Goal: Task Accomplishment & Management: Complete application form

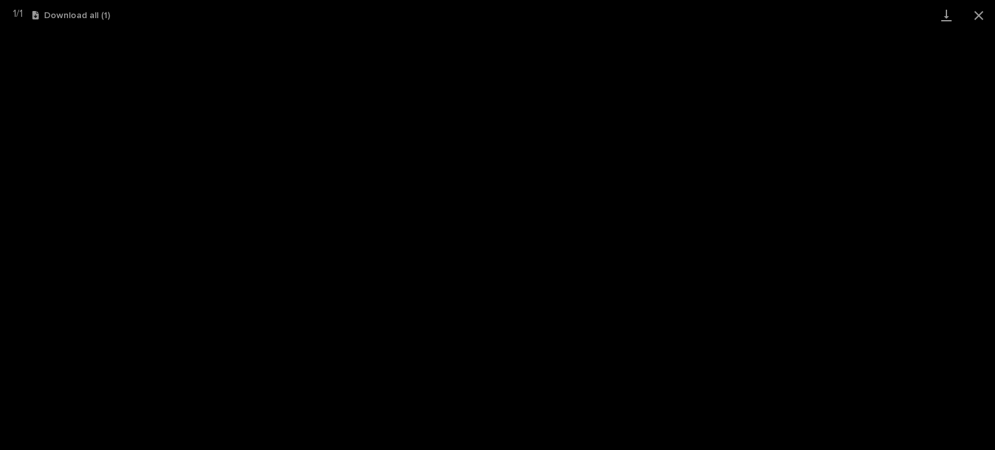
scroll to position [32, 0]
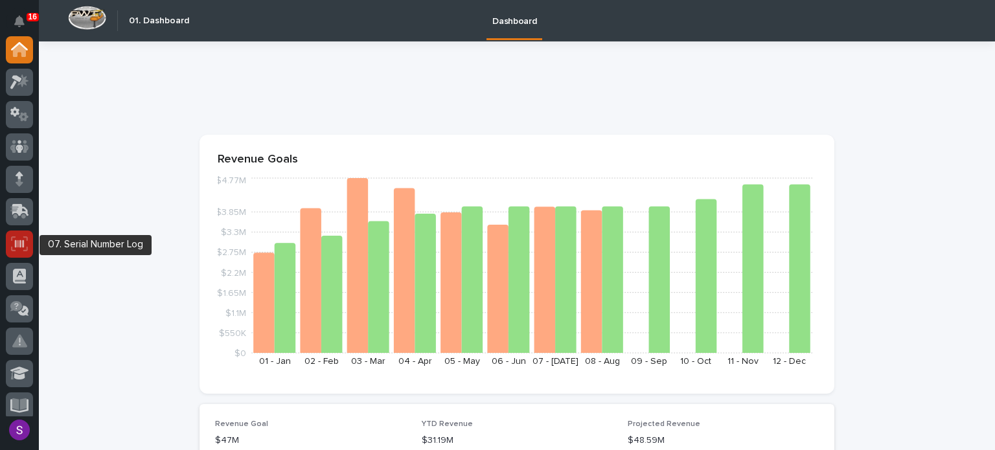
click at [16, 242] on icon at bounding box center [19, 244] width 9 height 8
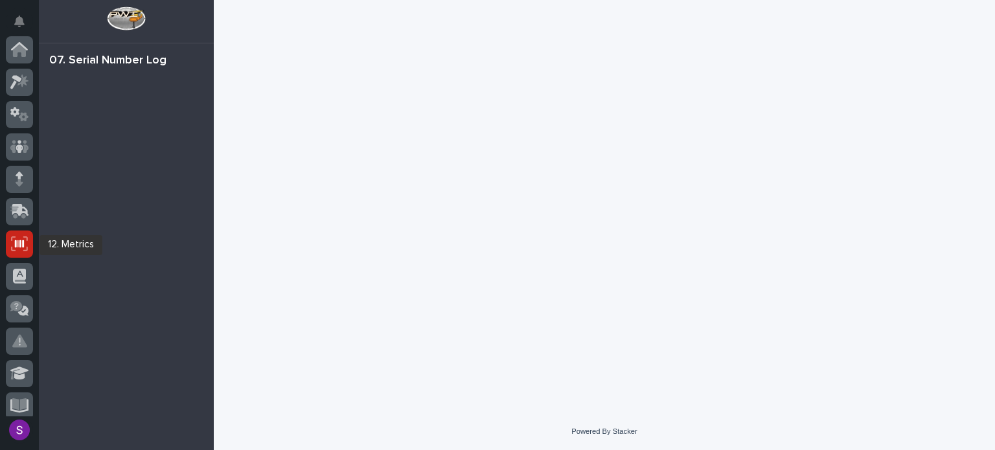
scroll to position [194, 0]
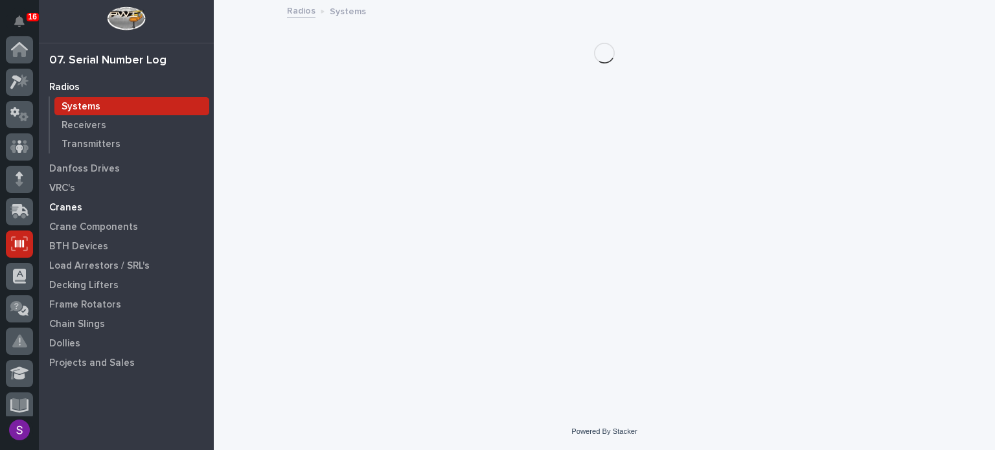
scroll to position [194, 0]
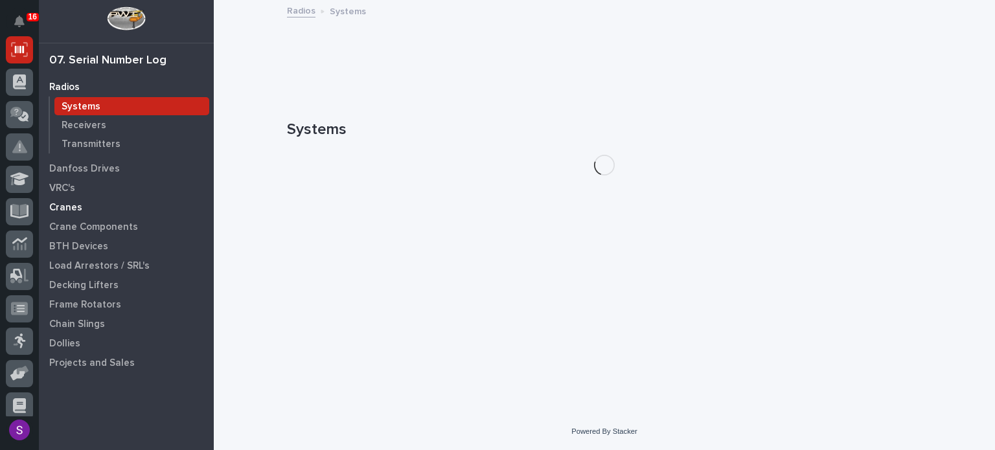
click at [87, 207] on div "Cranes" at bounding box center [126, 207] width 168 height 18
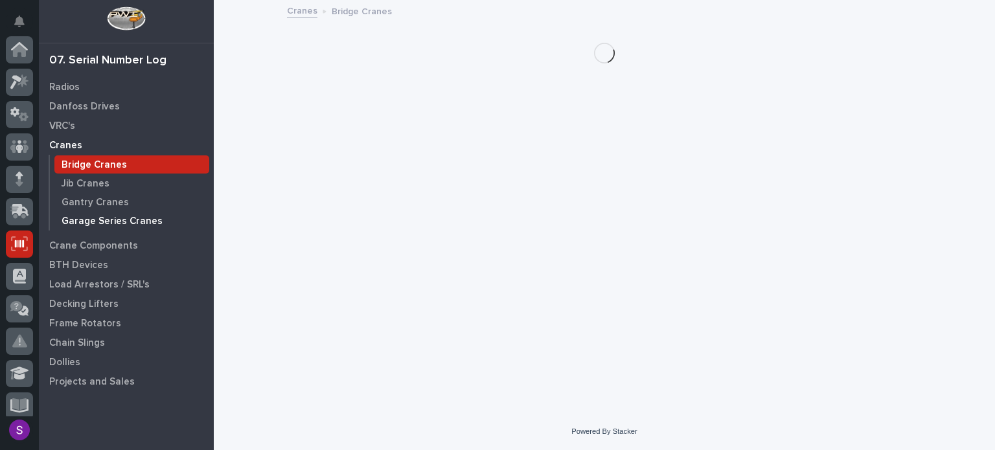
scroll to position [194, 0]
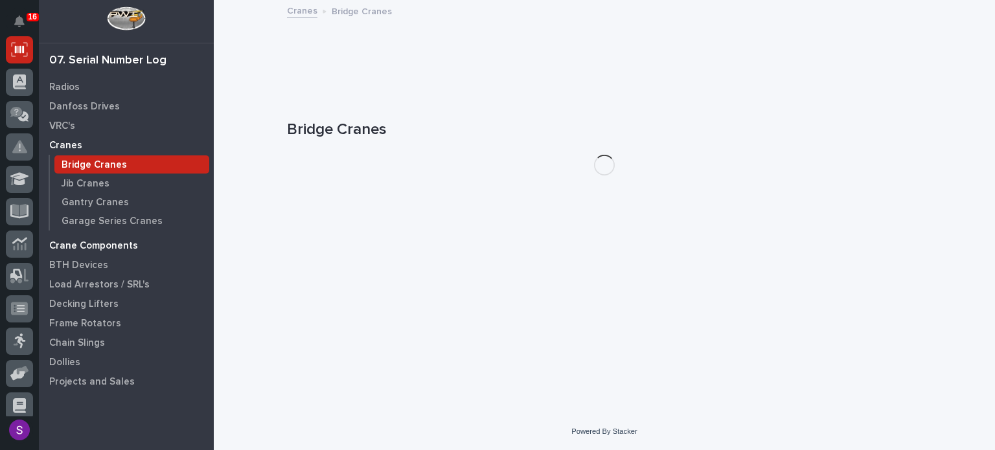
click at [111, 240] on p "Crane Components" at bounding box center [93, 246] width 89 height 12
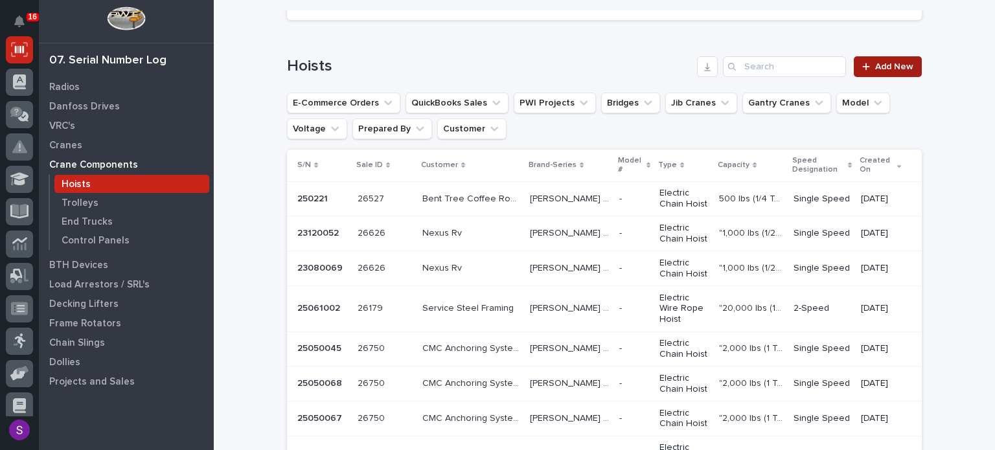
scroll to position [130, 0]
click at [878, 66] on span "Add New" at bounding box center [894, 67] width 38 height 9
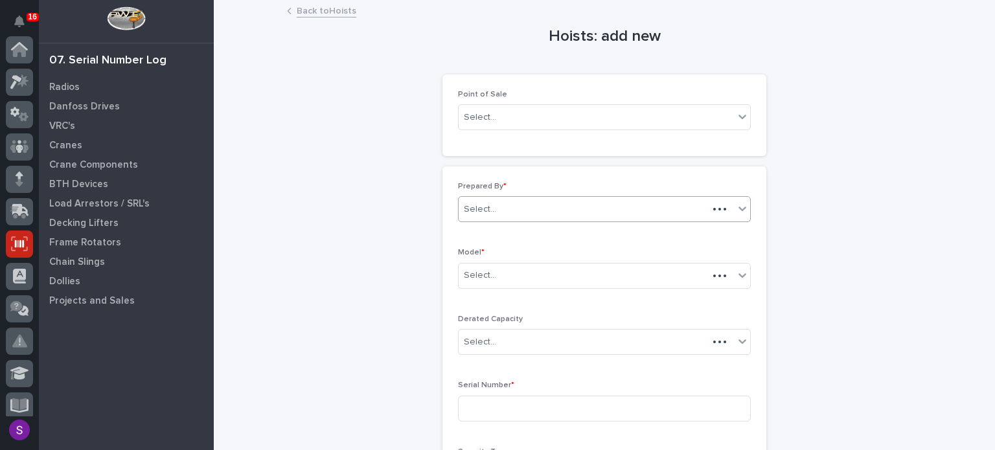
scroll to position [194, 0]
click at [542, 117] on div "Select..." at bounding box center [596, 117] width 275 height 21
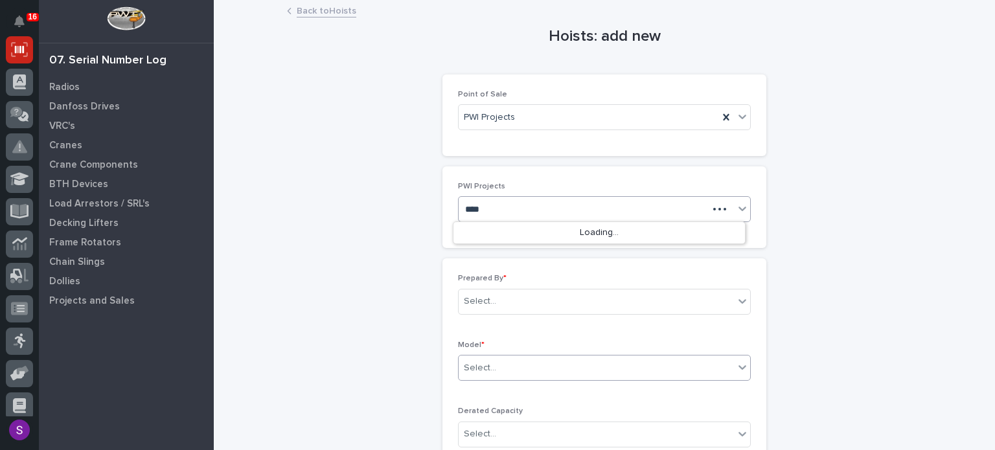
type input "*****"
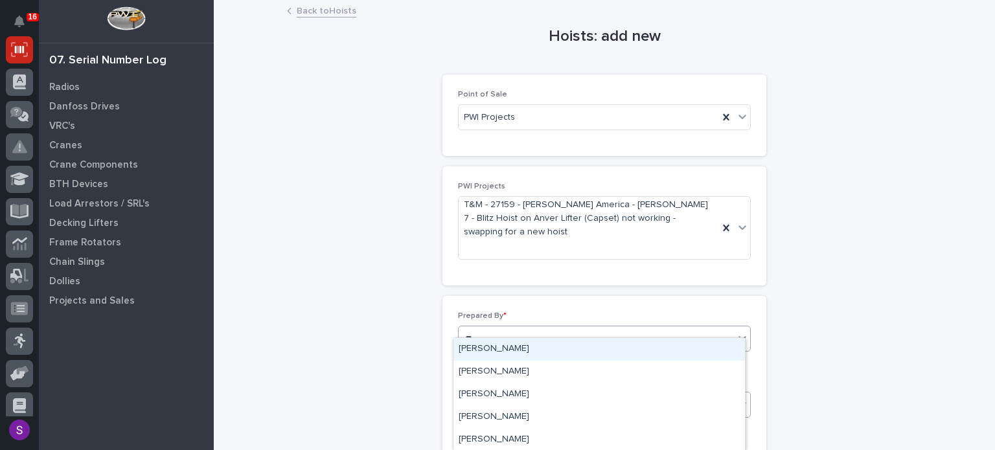
type input "***"
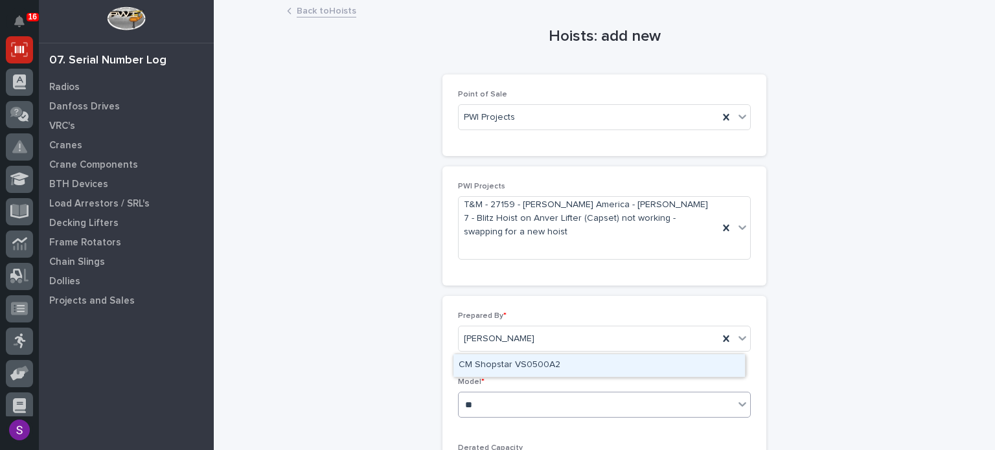
type input "*"
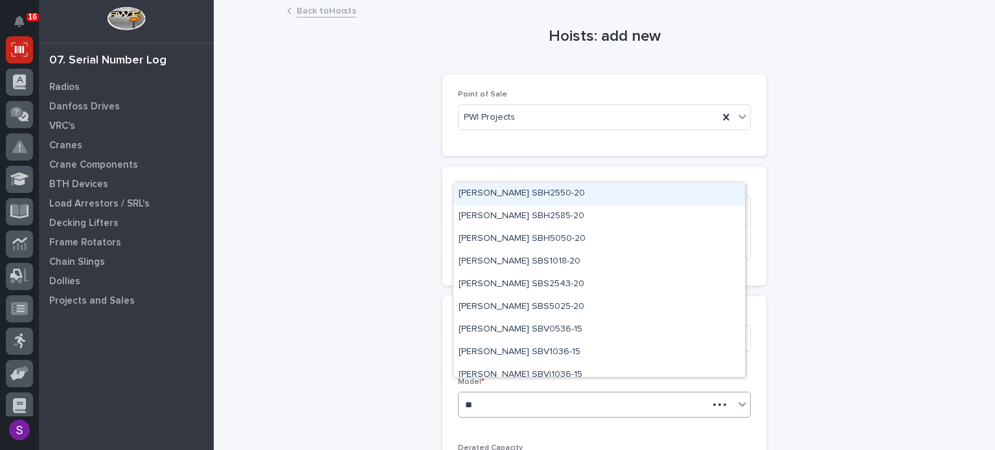
type input "***"
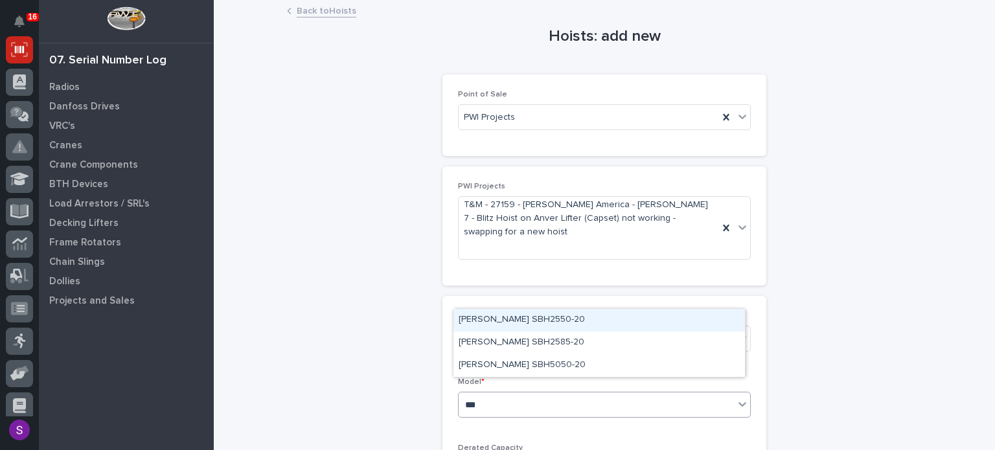
click at [588, 360] on div "Starke SBH5050-20" at bounding box center [598, 365] width 291 height 23
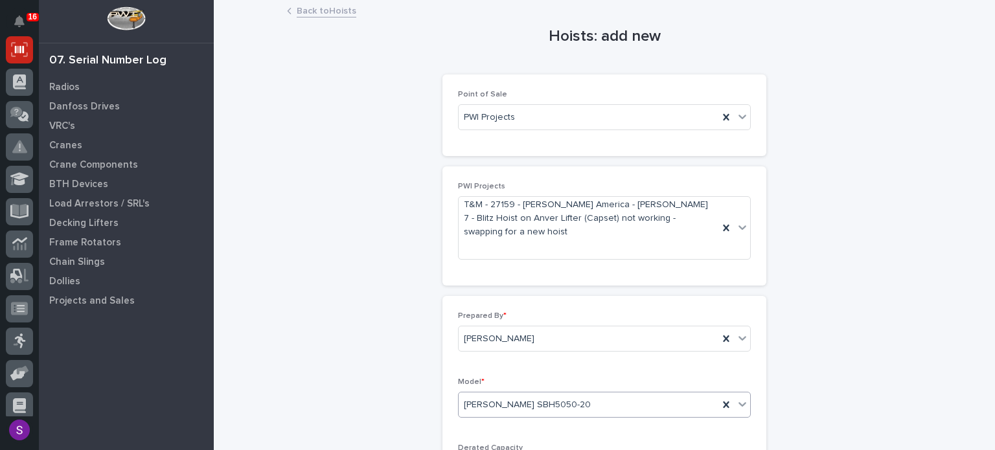
scroll to position [231, 0]
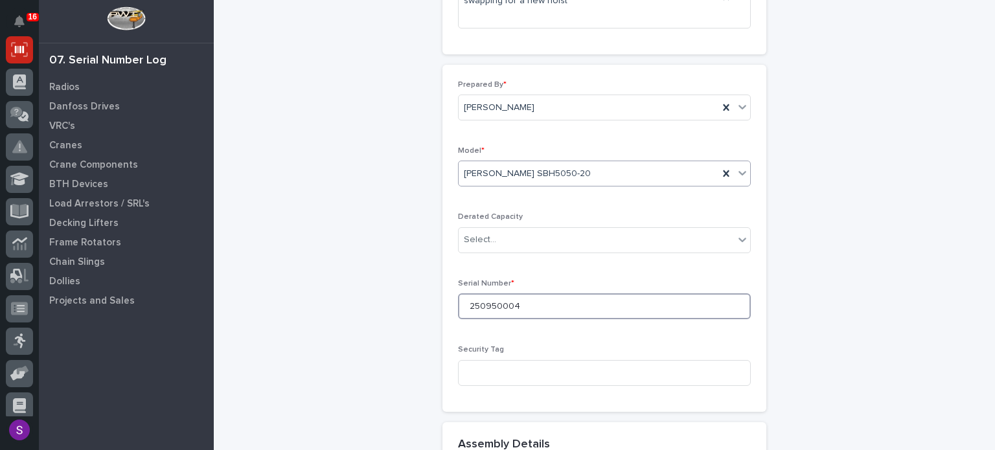
type input "250950004"
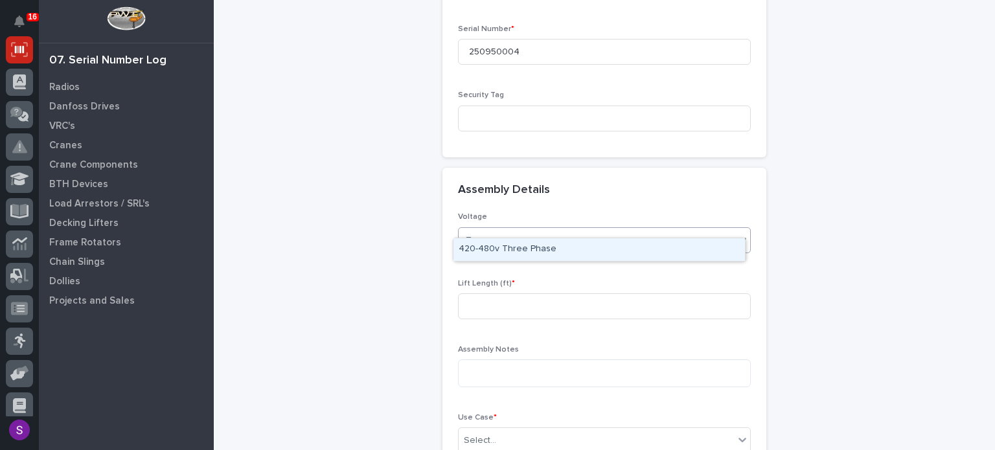
type input "***"
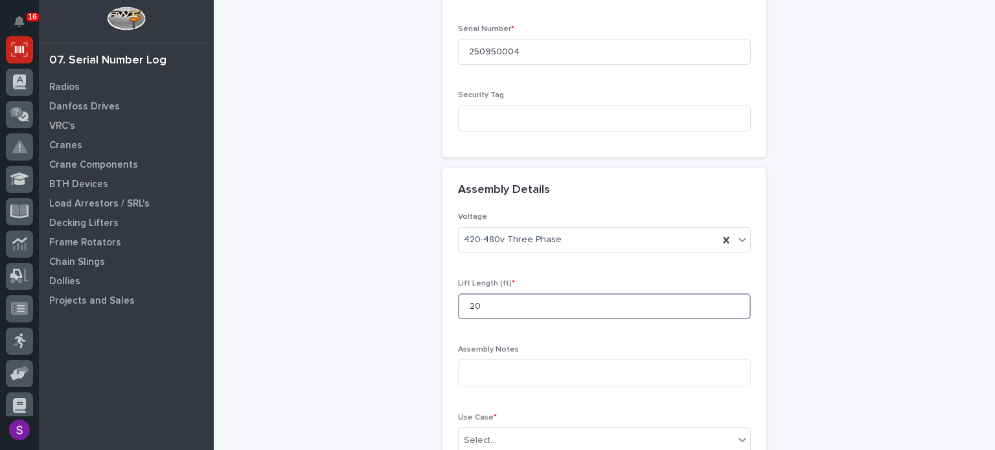
type input "20"
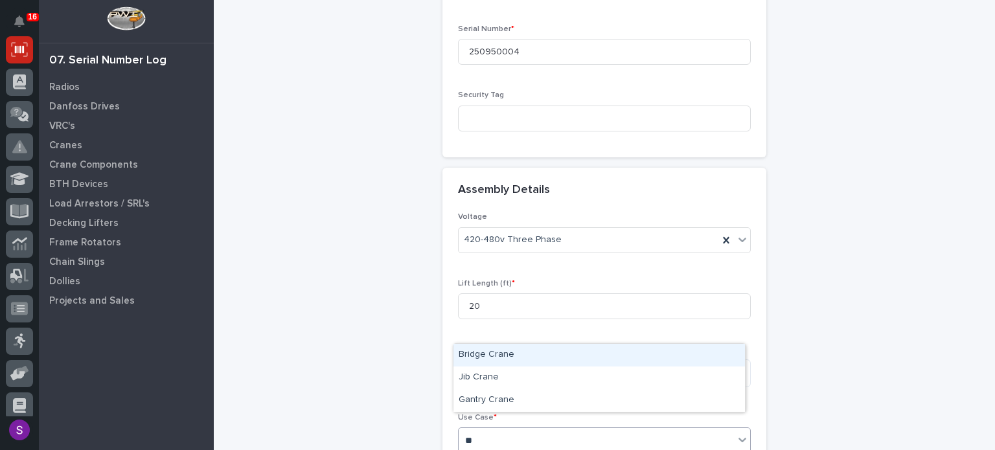
type input "*"
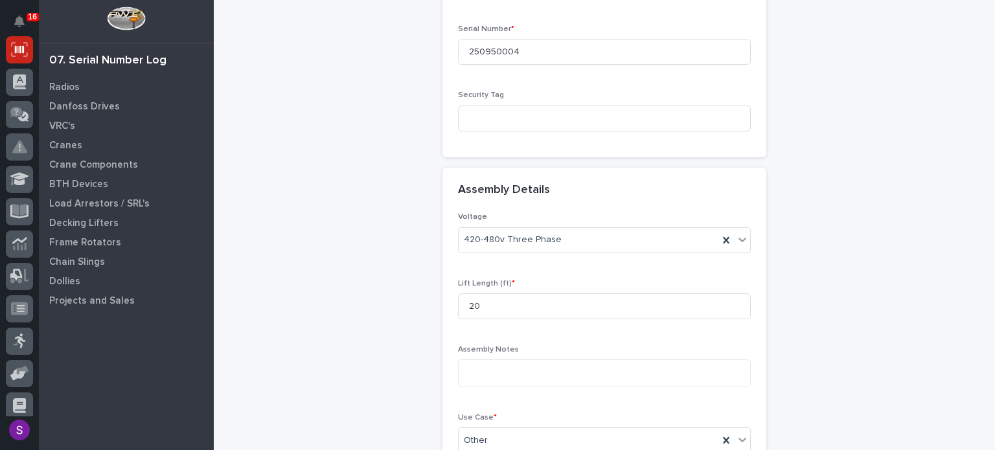
scroll to position [632, 0]
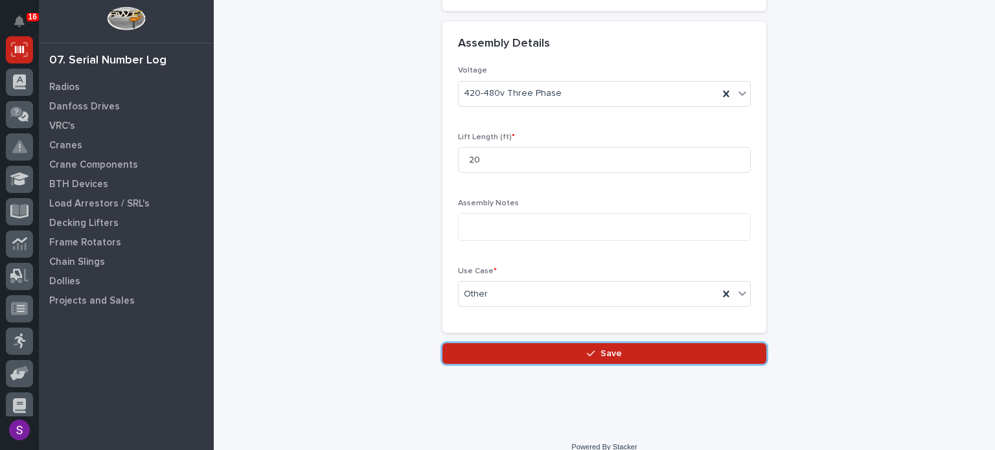
click at [442, 343] on button "Save" at bounding box center [604, 353] width 324 height 21
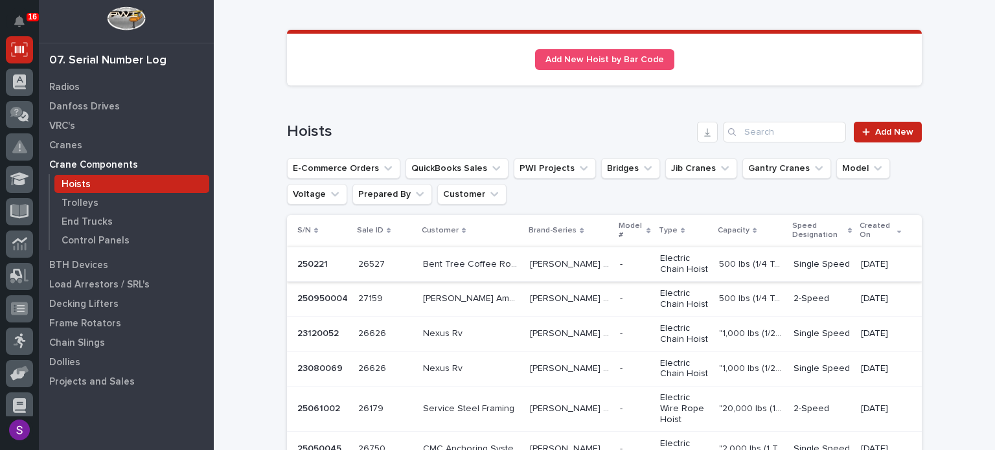
scroll to position [130, 0]
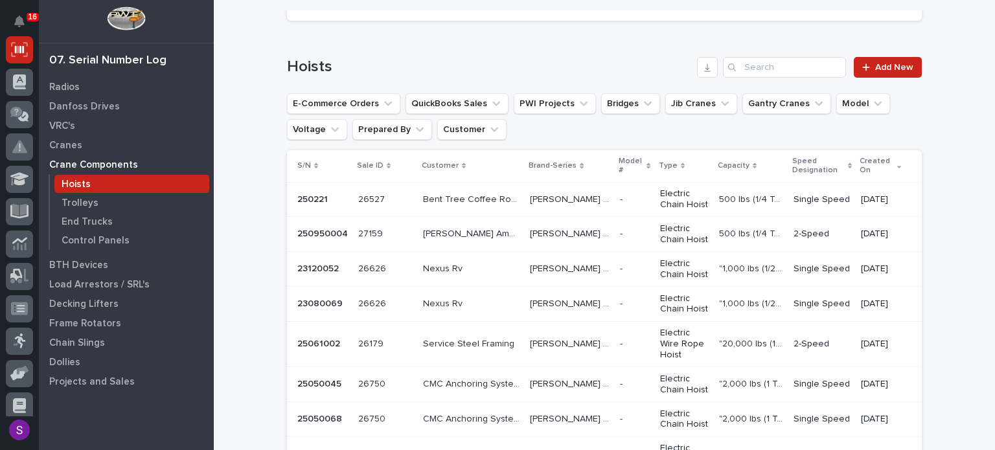
click at [620, 229] on p "-" at bounding box center [622, 233] width 5 height 14
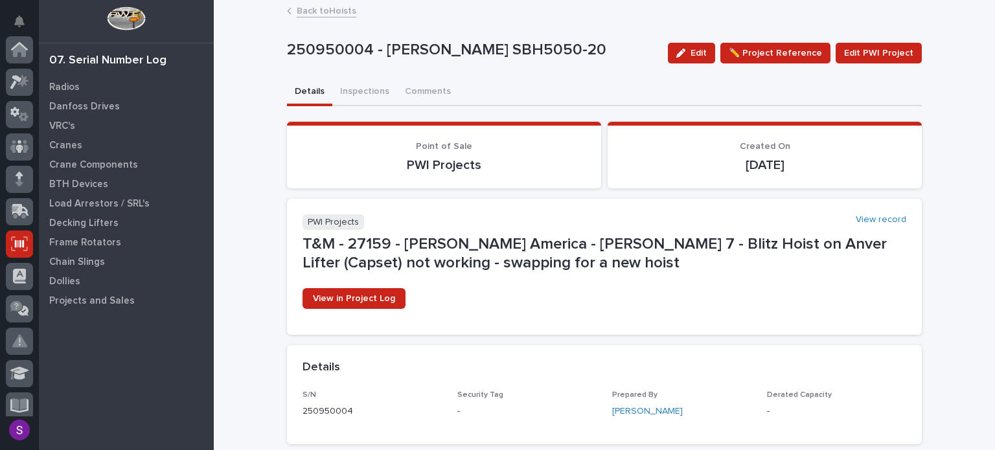
scroll to position [194, 0]
